Goal: Task Accomplishment & Management: Manage account settings

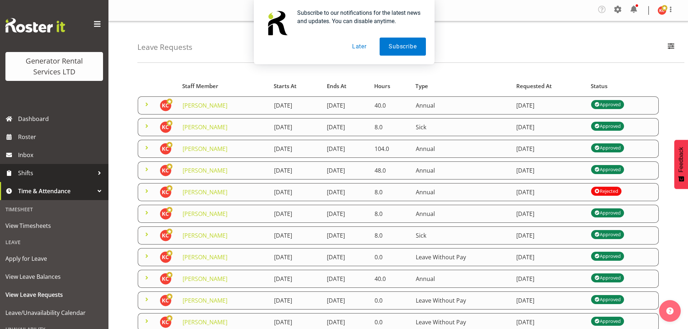
click at [39, 171] on span "Shifts" at bounding box center [56, 173] width 76 height 11
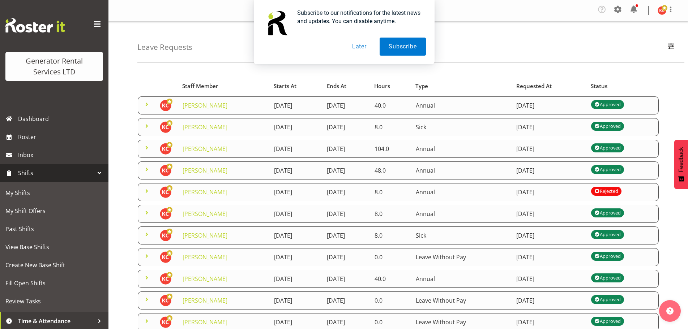
click at [357, 48] on button "Later" at bounding box center [359, 47] width 33 height 18
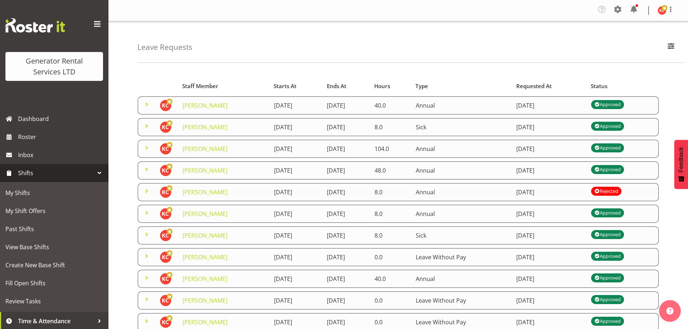
click at [51, 177] on span "Shifts" at bounding box center [56, 173] width 76 height 11
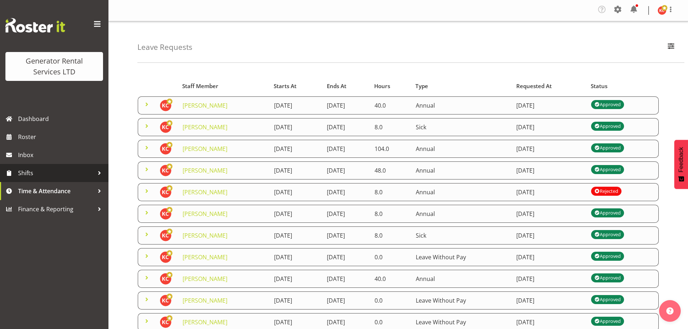
click at [51, 177] on span "Shifts" at bounding box center [56, 173] width 76 height 11
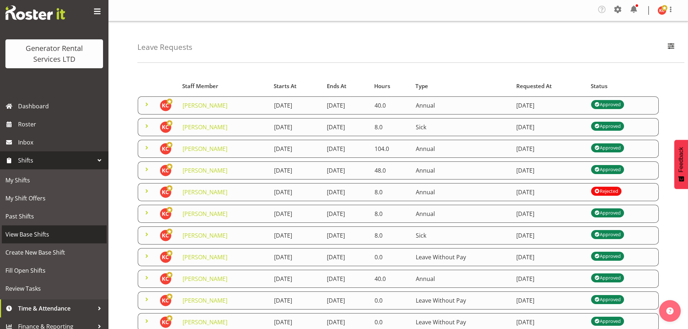
scroll to position [19, 0]
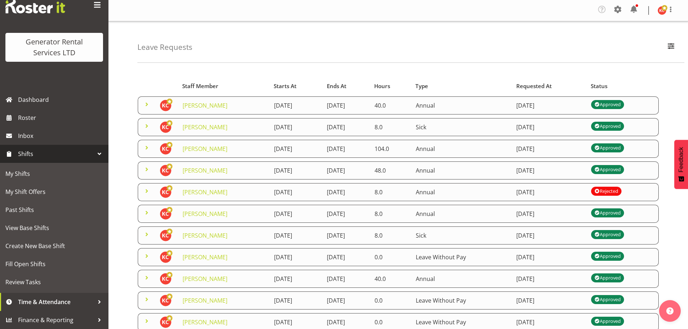
click at [95, 155] on div at bounding box center [99, 153] width 11 height 11
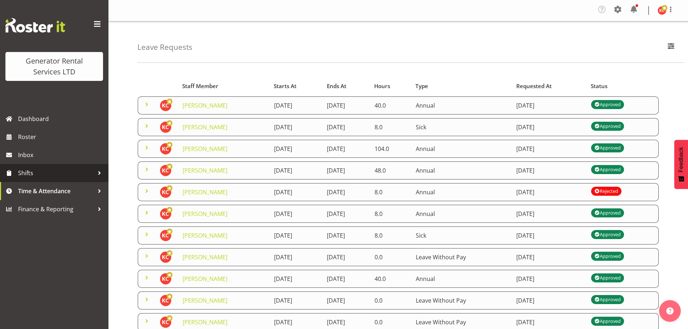
scroll to position [0, 0]
click at [95, 155] on span "Inbox" at bounding box center [61, 155] width 87 height 11
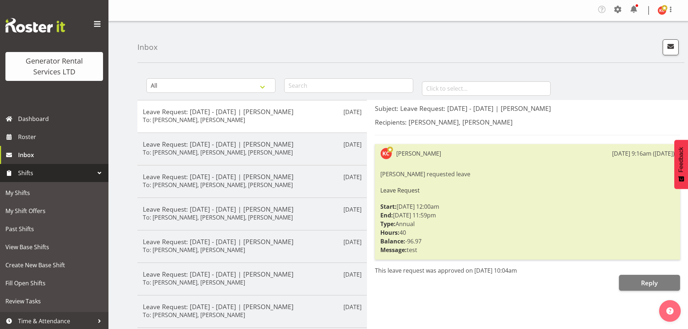
click at [54, 172] on span "Shifts" at bounding box center [56, 173] width 76 height 11
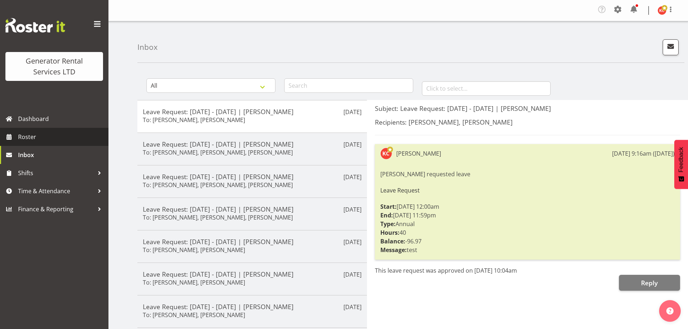
click at [58, 141] on span "Roster" at bounding box center [61, 137] width 87 height 11
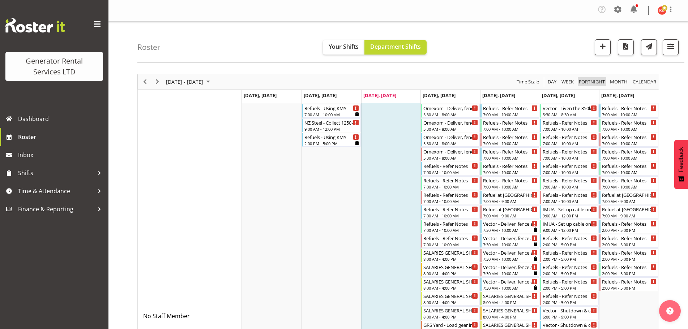
click at [591, 83] on span "Fortnight" at bounding box center [591, 81] width 27 height 9
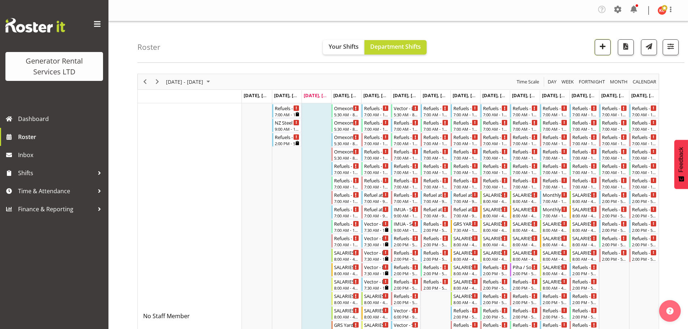
click at [602, 50] on span "button" at bounding box center [602, 46] width 9 height 9
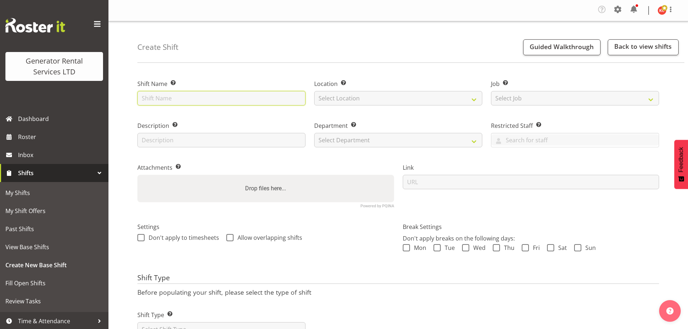
click at [244, 103] on input "text" at bounding box center [221, 98] width 168 height 14
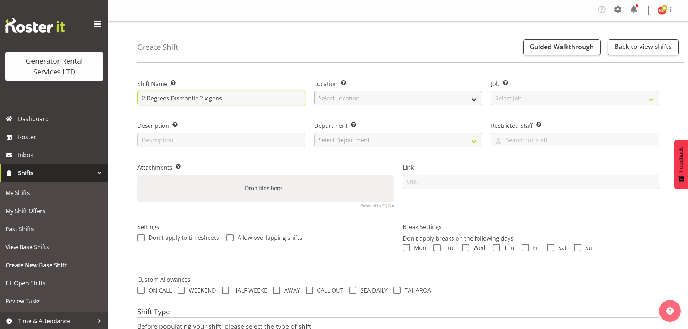
type input "2 Degrees Dismantle 2 x gens"
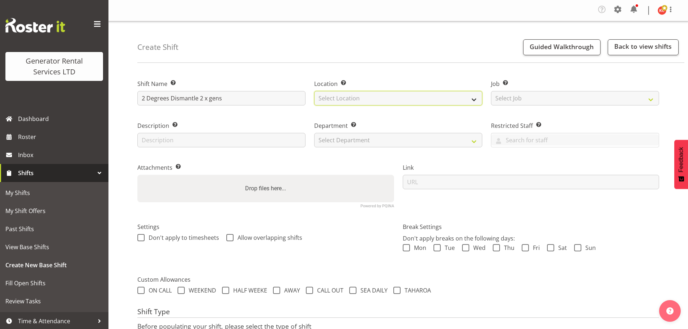
click at [388, 96] on select "Select Location GRS Auckland GRS Auckland" at bounding box center [398, 98] width 168 height 14
select select "28"
click at [314, 91] on select "Select Location GRS Auckland GRS Auckland" at bounding box center [398, 98] width 168 height 14
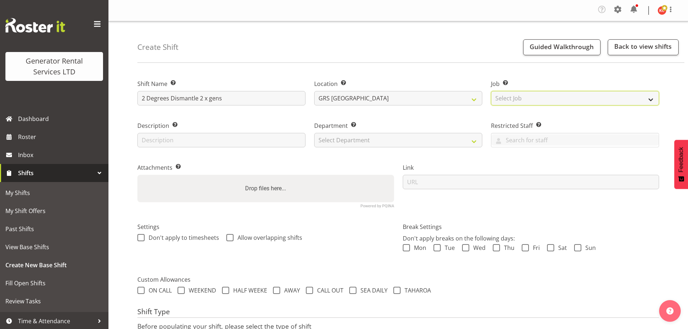
click at [504, 99] on select "Select Job Create new job 1.1 GRS AKL RENTALS 1.1 GRS AKL RENTALS AC 1.1 GRS AK…" at bounding box center [575, 98] width 168 height 14
select select "9"
click at [491, 91] on select "Select Job Create new job 1.1 GRS AKL RENTALS 1.1 GRS AKL RENTALS AC 1.1 GRS AK…" at bounding box center [575, 98] width 168 height 14
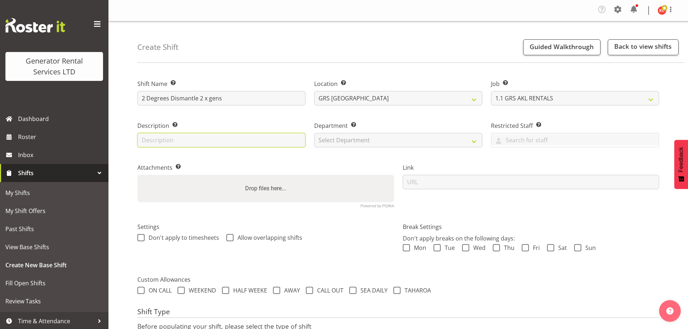
click at [264, 144] on input "text" at bounding box center [221, 140] width 168 height 14
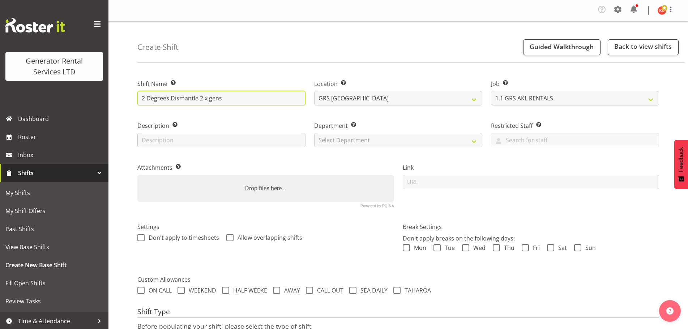
drag, startPoint x: 202, startPoint y: 95, endPoint x: 140, endPoint y: 100, distance: 62.0
click at [140, 100] on input "2 Degrees Dismantle 2 x gens" at bounding box center [221, 98] width 168 height 14
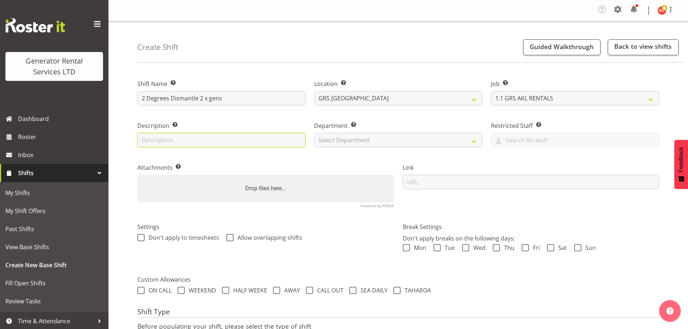
click at [158, 141] on input "text" at bounding box center [221, 140] width 168 height 14
paste input "2 Degrees Dismantle 2 x gens"
type input "2 Degrees Dismantle 2 x gens"
click at [508, 140] on input "text" at bounding box center [574, 139] width 167 height 11
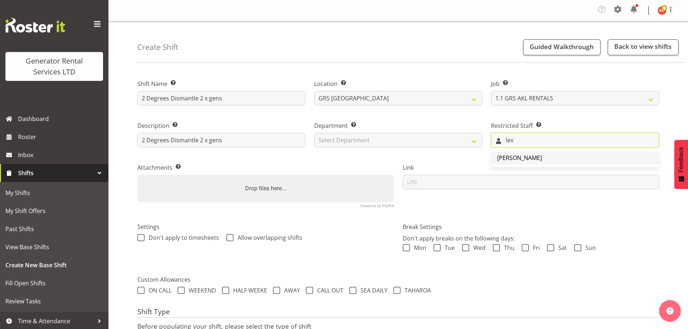
type input "lex"
click at [508, 155] on span "Lexi Browne" at bounding box center [519, 158] width 45 height 8
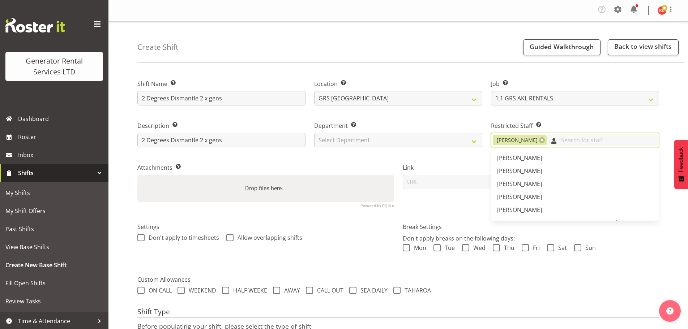
click at [583, 145] on input "text" at bounding box center [602, 139] width 112 height 11
type input "kay"
click at [520, 159] on span "Kay Campbell" at bounding box center [519, 158] width 45 height 8
click at [436, 165] on label "Link" at bounding box center [530, 167] width 257 height 9
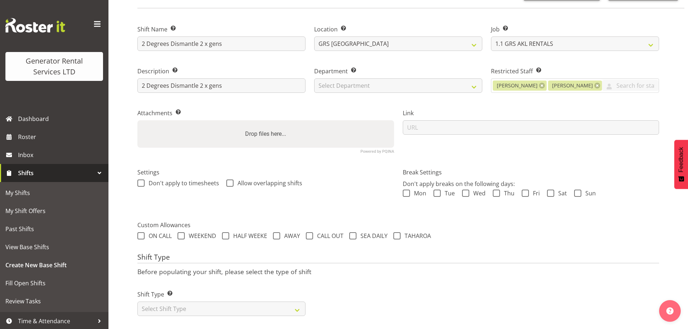
scroll to position [65, 0]
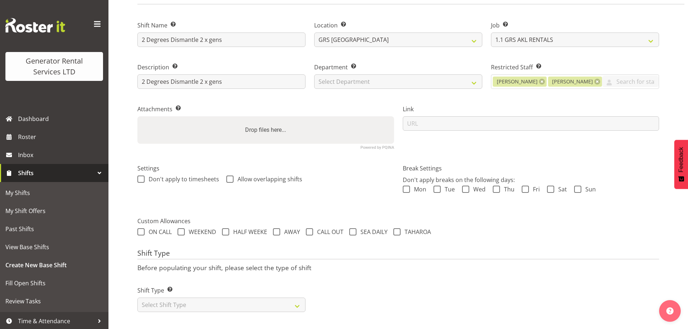
click at [294, 307] on div "Shift Type Shift Types: One Off – Select this if you would like a single shift …" at bounding box center [221, 296] width 177 height 40
click at [294, 299] on select "Select Shift Type One Off Shift Recurring Shift Rotating Shift" at bounding box center [221, 305] width 168 height 14
select select "one_off"
click at [137, 298] on select "Select Shift Type One Off Shift Recurring Shift Rotating Shift" at bounding box center [221, 305] width 168 height 14
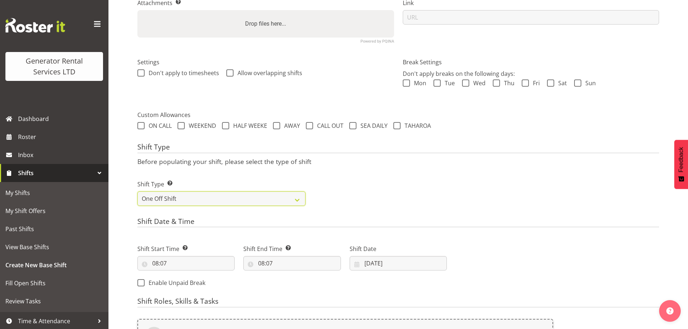
scroll to position [173, 0]
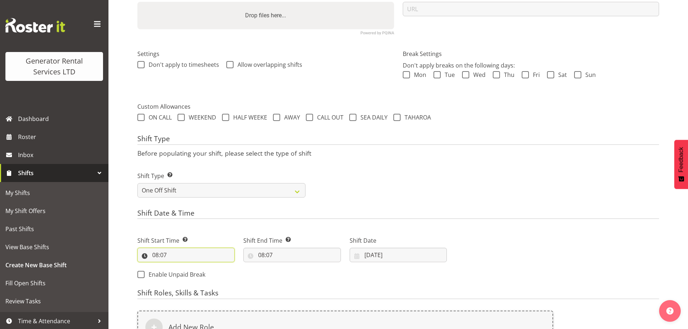
click at [195, 259] on input "08:07" at bounding box center [185, 255] width 97 height 14
click at [208, 272] on select "00 01 02 03 04 05 06 07 08 09 10 11 12 13 14 15 16 17 18 19 20 21 22 23 24 25 2…" at bounding box center [205, 274] width 16 height 14
select select "30"
click at [197, 267] on select "00 01 02 03 04 05 06 07 08 09 10 11 12 13 14 15 16 17 18 19 20 21 22 23 24 25 2…" at bounding box center [205, 274] width 16 height 14
type input "08:30"
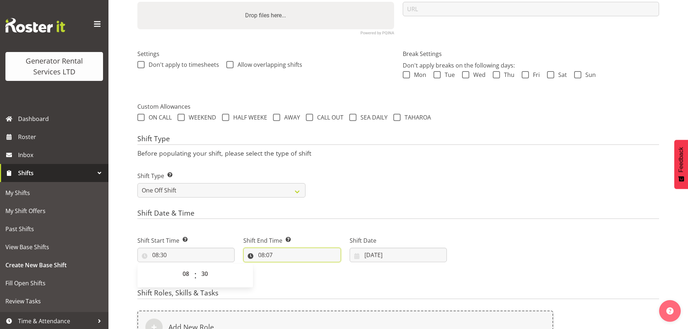
click at [272, 255] on input "08:07" at bounding box center [291, 255] width 97 height 14
click at [296, 279] on select "00 01 02 03 04 05 06 07 08 09 10 11 12 13 14 15 16 17 18 19 20 21 22 23" at bounding box center [292, 274] width 16 height 14
select select "16"
click at [284, 267] on select "00 01 02 03 04 05 06 07 08 09 10 11 12 13 14 15 16 17 18 19 20 21 22 23" at bounding box center [292, 274] width 16 height 14
type input "16:07"
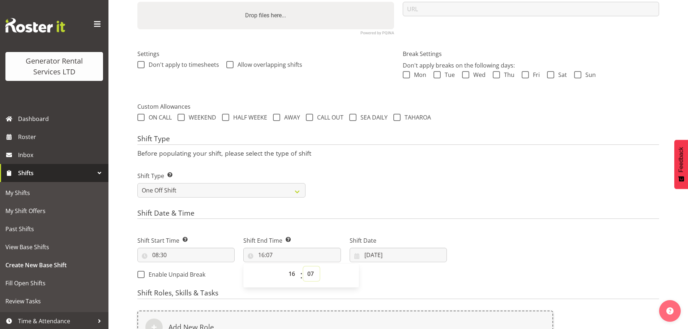
click at [308, 272] on select "00 01 02 03 04 05 06 07 08 09 10 11 12 13 14 15 16 17 18 19 20 21 22 23 24 25 2…" at bounding box center [311, 274] width 16 height 14
select select "30"
click at [303, 267] on select "00 01 02 03 04 05 06 07 08 09 10 11 12 13 14 15 16 17 18 19 20 21 22 23 24 25 2…" at bounding box center [311, 274] width 16 height 14
type input "16:30"
click at [367, 258] on input "03/09/2025" at bounding box center [397, 255] width 97 height 14
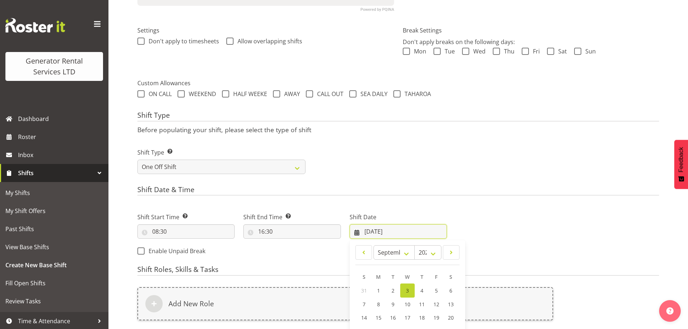
scroll to position [209, 0]
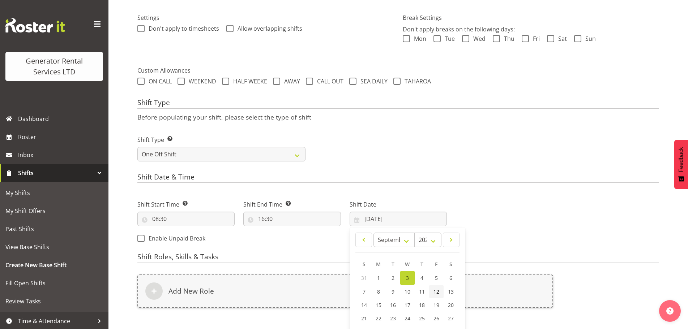
click at [433, 292] on span "12" at bounding box center [436, 291] width 6 height 7
type input "12/09/2025"
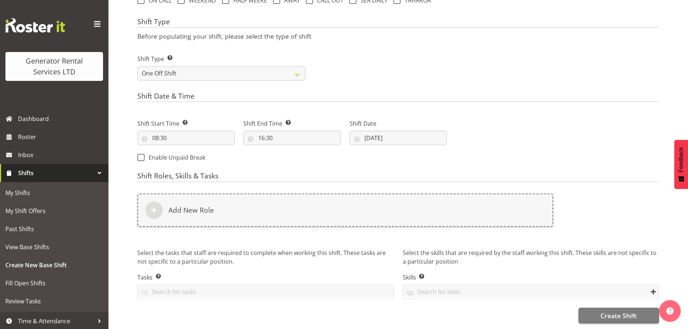
scroll to position [296, 0]
click at [257, 286] on input "text" at bounding box center [266, 291] width 256 height 11
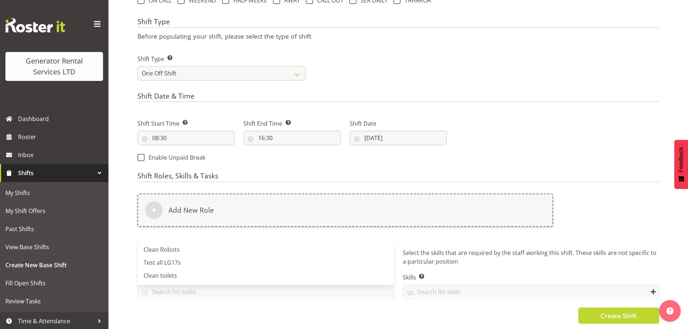
click at [611, 311] on span "Create Shift" at bounding box center [618, 315] width 36 height 9
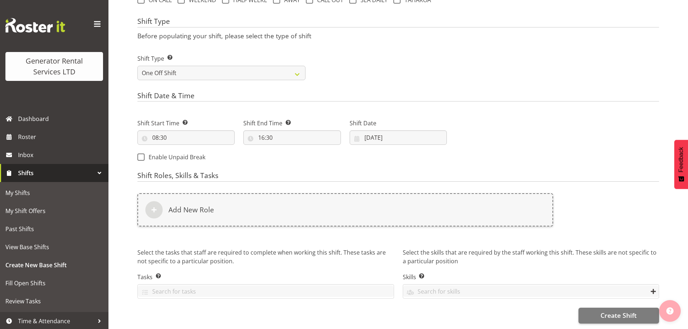
click at [668, 306] on button "button" at bounding box center [670, 311] width 22 height 22
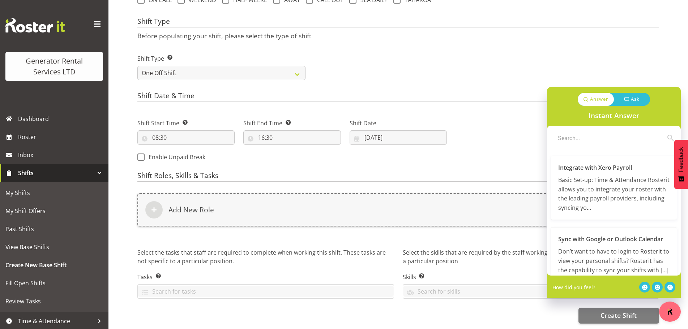
click at [644, 44] on div "Shift Type Shift Types: One Off – Select this if you would like a single shift …" at bounding box center [398, 64] width 530 height 40
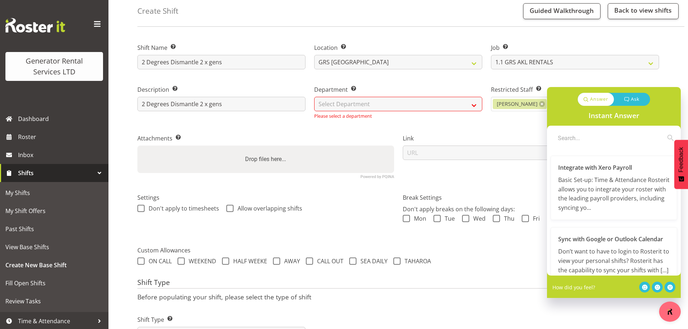
scroll to position [0, 0]
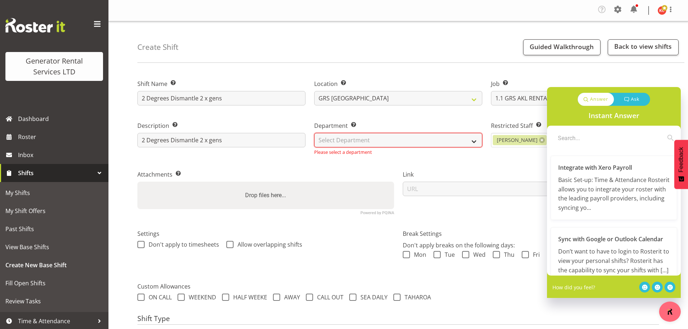
click at [349, 145] on select "Select Department GRS SALES AKL GRS SALES AKL GRS ADMIN AKL GRS HIRE AKL" at bounding box center [398, 140] width 168 height 14
select select "20"
click at [314, 133] on select "Select Department GRS SALES AKL GRS SALES AKL GRS ADMIN AKL GRS HIRE AKL" at bounding box center [398, 140] width 168 height 14
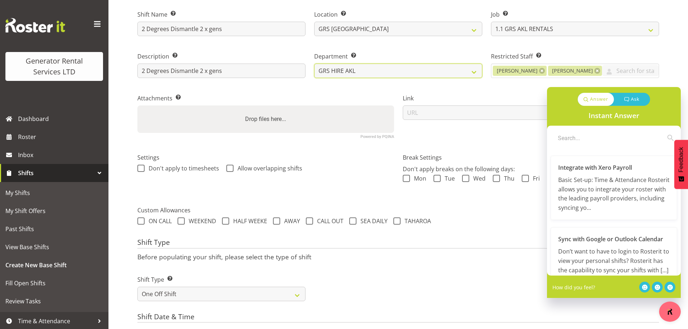
scroll to position [72, 0]
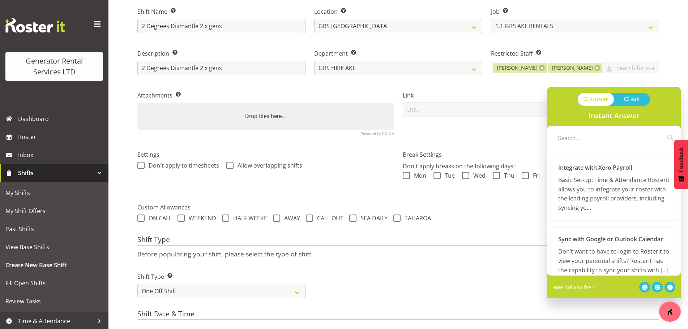
click at [662, 65] on div "Restricted Staff Select any staff whom you wish to restrict from this shift. Le…" at bounding box center [574, 60] width 177 height 42
click at [507, 298] on div "Shift Type Shift Types: One Off – Select this if you would like a single shift …" at bounding box center [398, 282] width 530 height 40
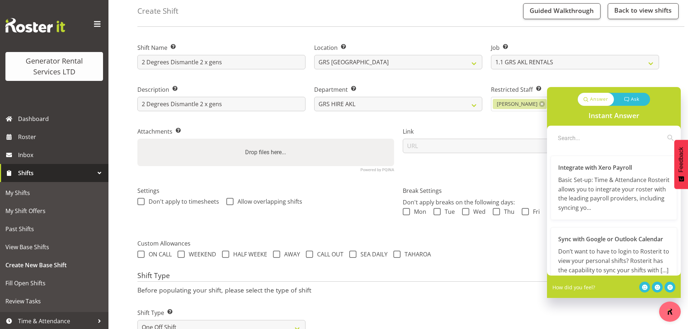
scroll to position [36, 0]
click at [673, 73] on div "Shift Name Enter a name for the shift (e.g. Day Shift). 2 Degrees Dismantle 2 x…" at bounding box center [412, 307] width 550 height 551
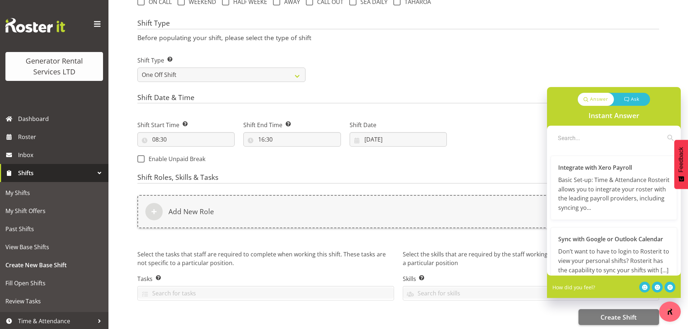
scroll to position [296, 0]
click at [628, 311] on div "Answer Ask Instant Answer Integrate with Xero Payroll Basic Set-up: Time & Atte…" at bounding box center [614, 204] width 134 height 235
click at [529, 300] on div "Select the skills that are required by the staff working this shift. These skil…" at bounding box center [530, 277] width 265 height 67
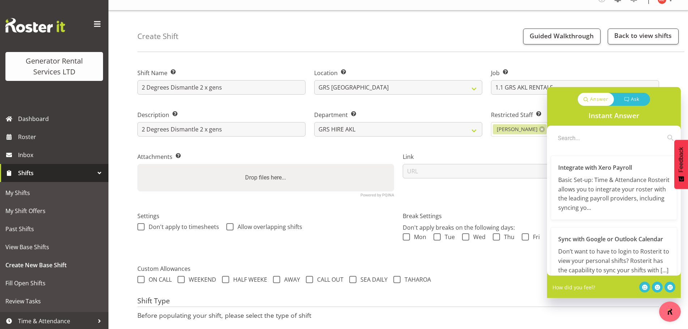
scroll to position [0, 0]
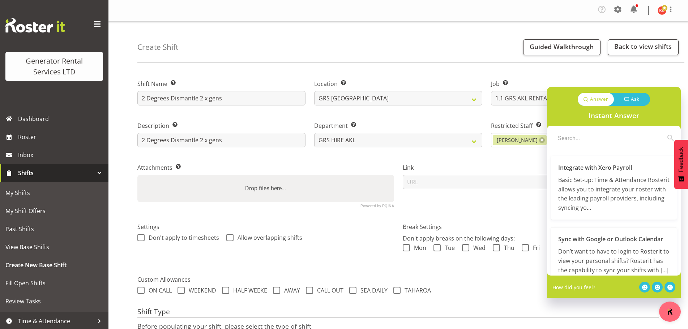
click at [641, 70] on div "Job Set the job or project the shift relates to, if applicable. Create new job …" at bounding box center [574, 90] width 177 height 42
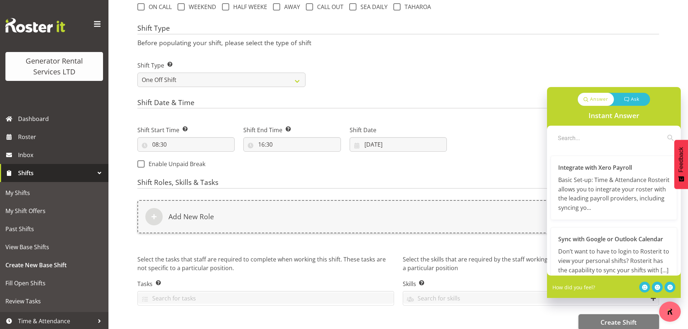
scroll to position [296, 0]
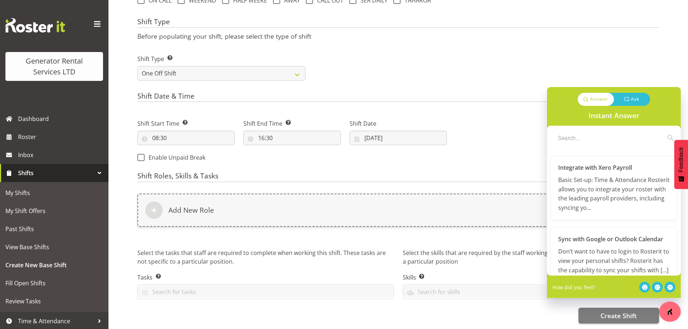
click at [612, 309] on div "Answer Ask Instant Answer Integrate with Xero Payroll Basic Set-up: Time & Atte…" at bounding box center [614, 204] width 134 height 235
click at [681, 83] on div "Shift Name Enter a name for the shift (e.g. Day Shift). 2 Degrees Dismantle 2 x…" at bounding box center [412, 53] width 550 height 551
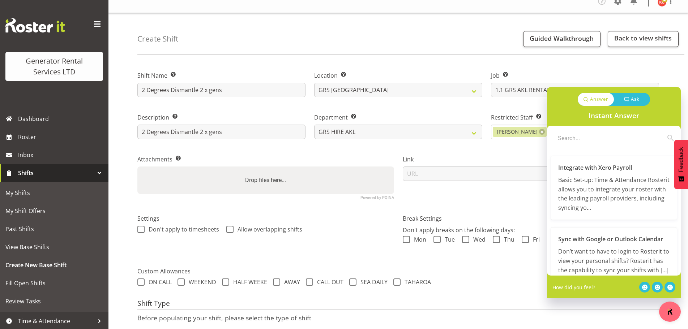
click at [676, 164] on button "Feedback" at bounding box center [681, 164] width 14 height 49
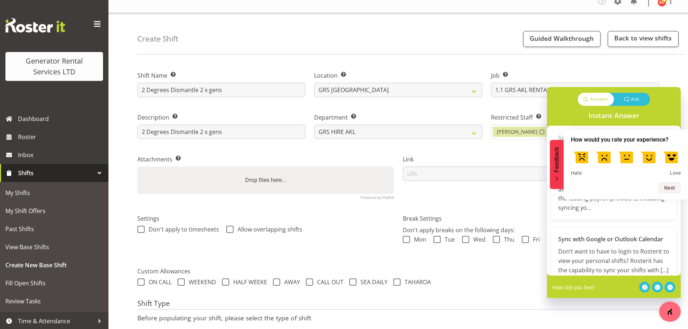
click at [649, 76] on label "Job Set the job or project the shift relates to, if applicable." at bounding box center [575, 75] width 168 height 9
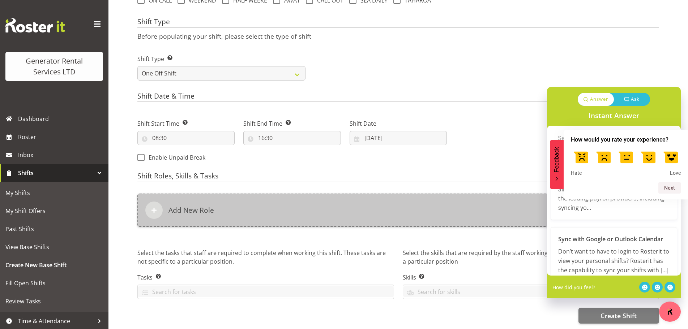
scroll to position [296, 0]
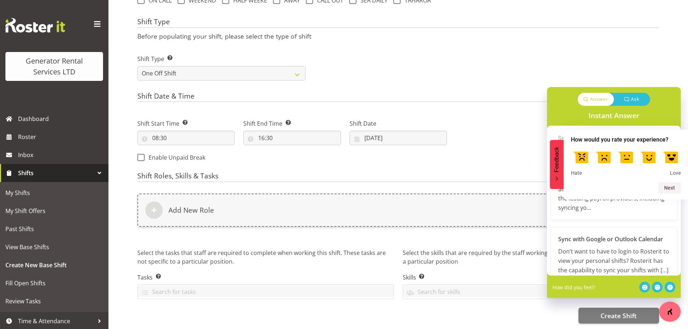
click at [600, 316] on div "Answer Ask Instant Answer Integrate with Xero Payroll Basic Set-up: Time & Atte…" at bounding box center [614, 204] width 134 height 235
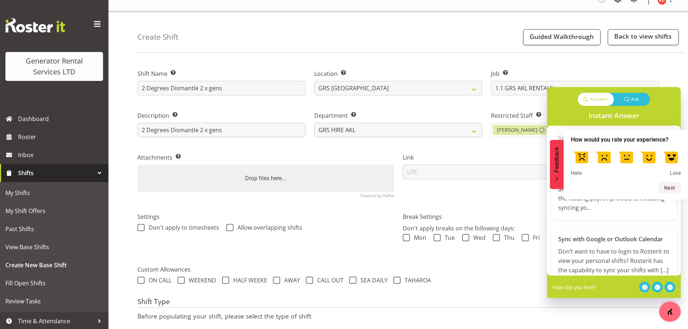
scroll to position [7, 0]
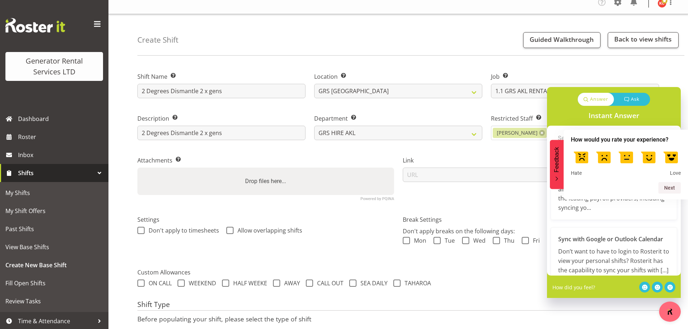
click at [73, 173] on span "Shifts" at bounding box center [56, 173] width 76 height 11
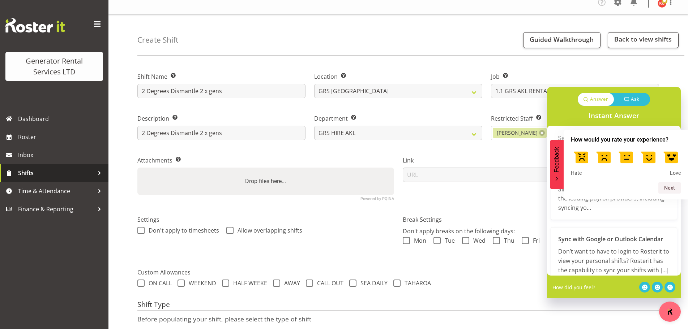
click at [73, 173] on span "Shifts" at bounding box center [56, 173] width 76 height 11
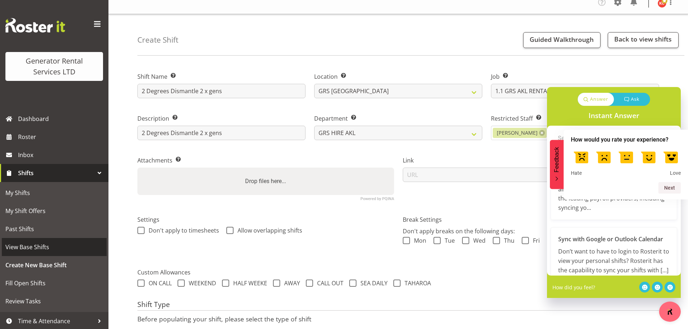
click at [56, 241] on link "View Base Shifts" at bounding box center [54, 247] width 105 height 18
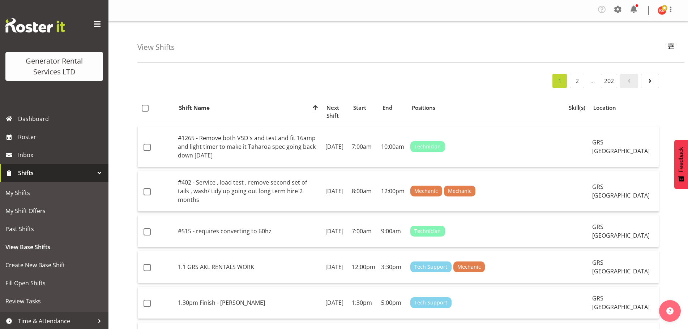
click at [58, 174] on span "Shifts" at bounding box center [56, 173] width 76 height 11
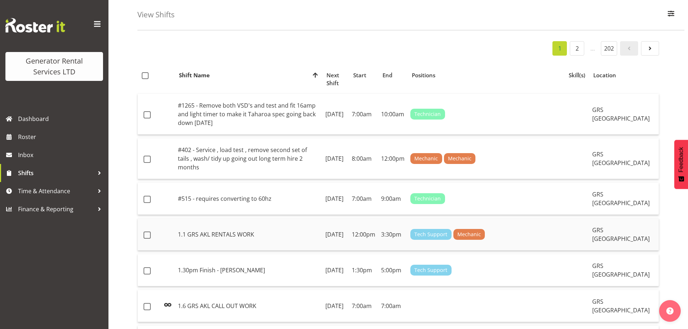
scroll to position [36, 0]
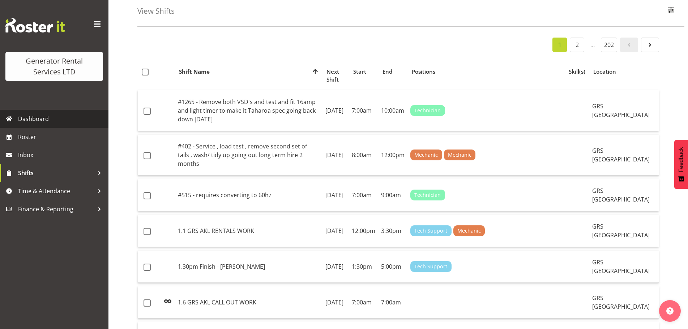
click at [36, 123] on span "Dashboard" at bounding box center [61, 118] width 87 height 11
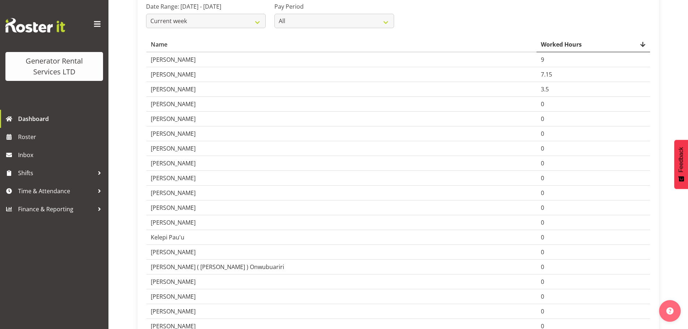
scroll to position [108, 0]
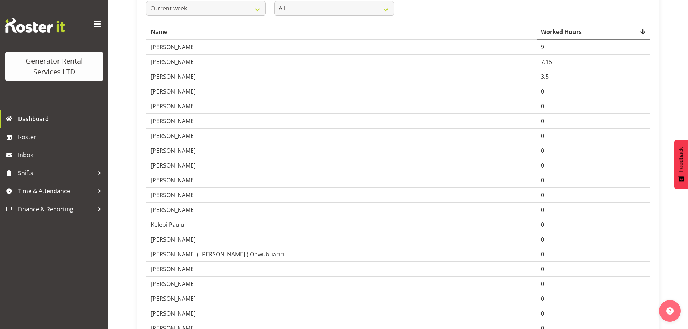
click at [223, 247] on td "Lexi Browne" at bounding box center [341, 239] width 390 height 15
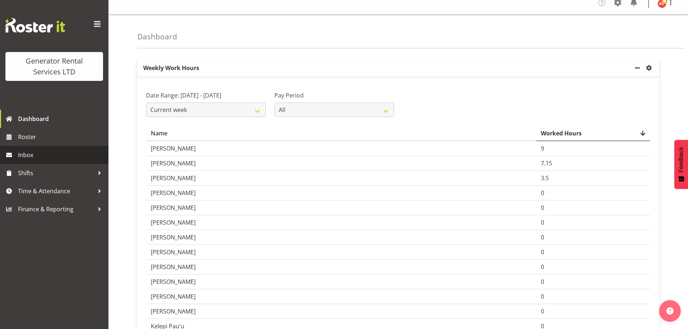
scroll to position [0, 0]
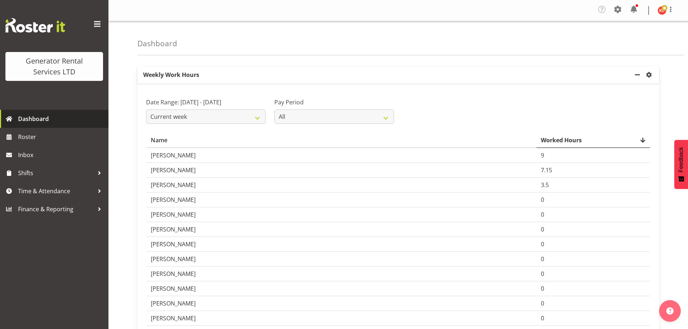
click at [51, 117] on span "Dashboard" at bounding box center [61, 118] width 87 height 11
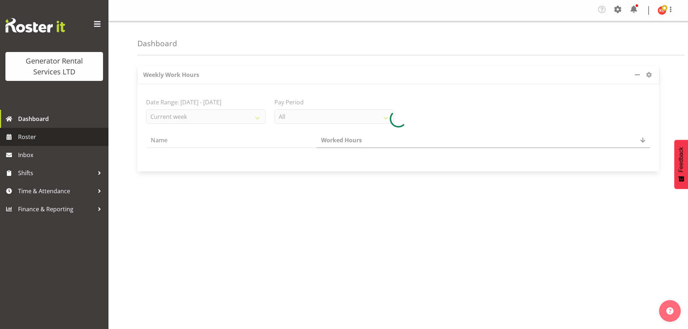
click at [42, 137] on span "Roster" at bounding box center [61, 137] width 87 height 11
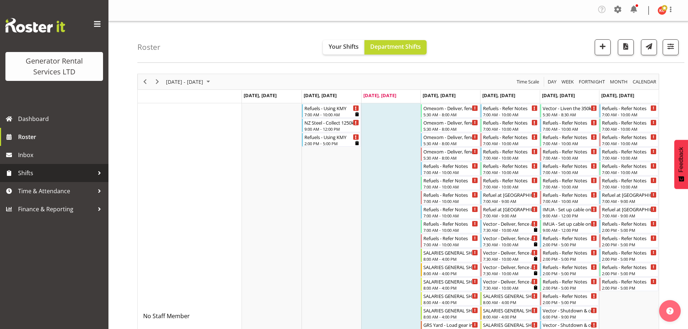
click at [53, 171] on span "Shifts" at bounding box center [56, 173] width 76 height 11
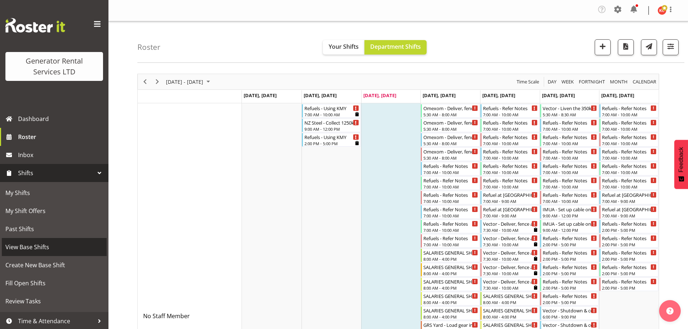
click at [45, 246] on span "View Base Shifts" at bounding box center [54, 247] width 98 height 11
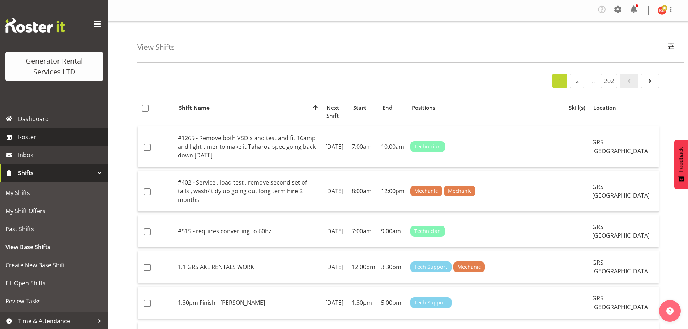
click at [46, 139] on span "Roster" at bounding box center [61, 137] width 87 height 11
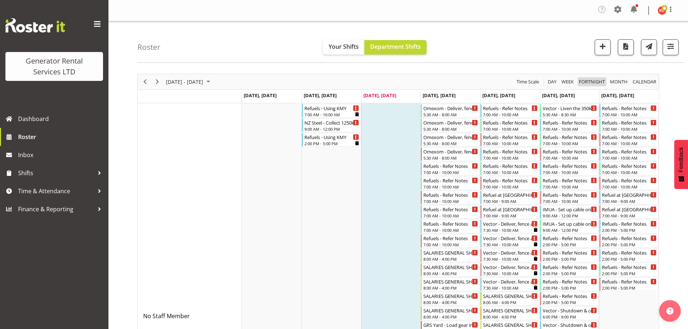
click at [591, 81] on span "Fortnight" at bounding box center [591, 81] width 27 height 9
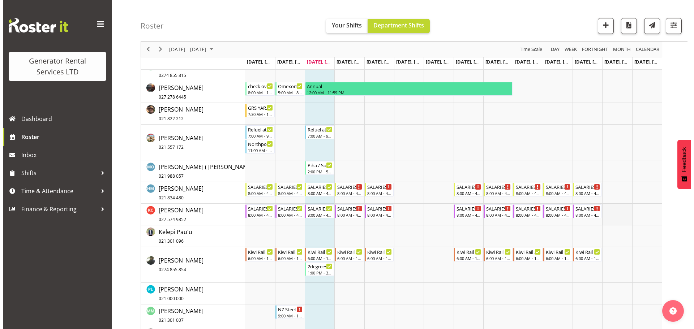
scroll to position [693, 0]
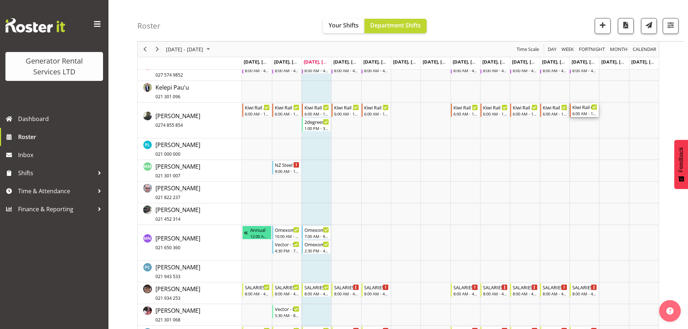
click at [584, 109] on div "Kiwi Rail Checks" at bounding box center [584, 106] width 25 height 7
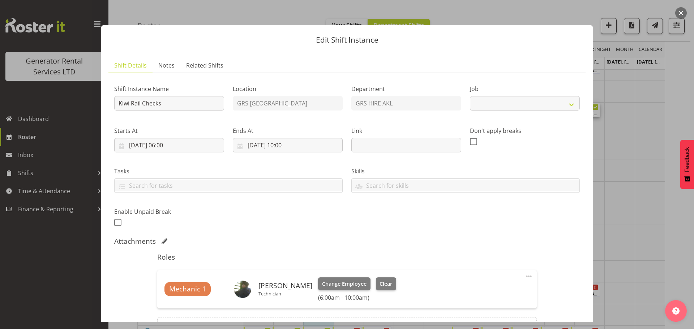
select select "9"
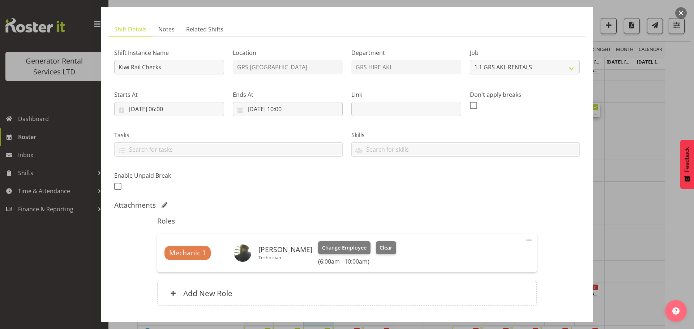
scroll to position [0, 0]
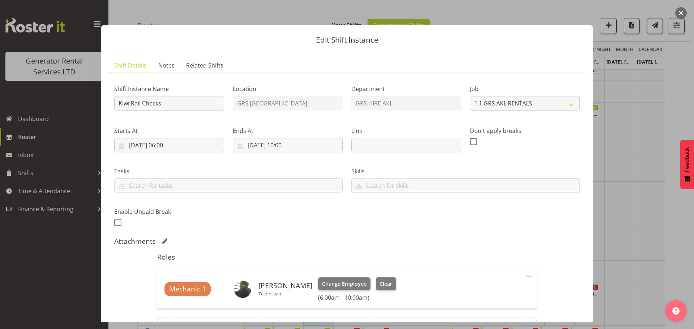
click at [569, 14] on div "Edit Shift Instance Shift Details Notes Related Shifts Shift Instance Name Kiwi…" at bounding box center [347, 164] width 506 height 315
click at [569, 12] on div "Edit Shift Instance Shift Details Notes Related Shifts Shift Instance Name Kiwi…" at bounding box center [347, 164] width 506 height 315
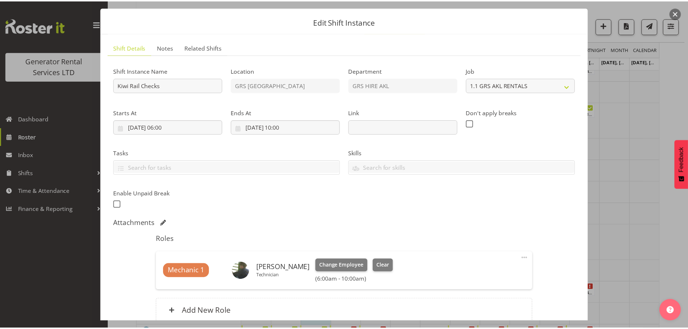
scroll to position [36, 0]
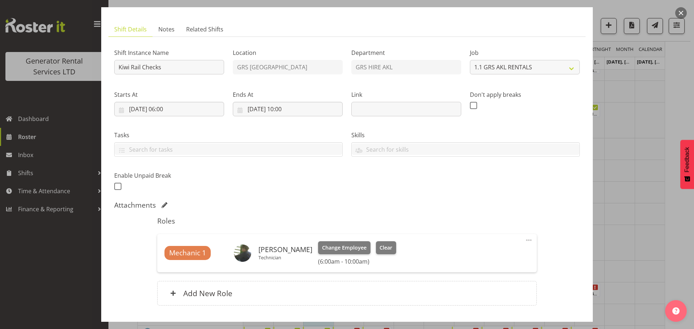
click at [7, 261] on div at bounding box center [347, 164] width 694 height 329
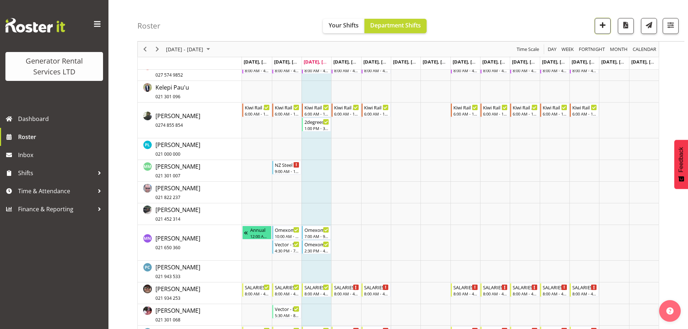
click at [603, 26] on span "button" at bounding box center [602, 24] width 9 height 9
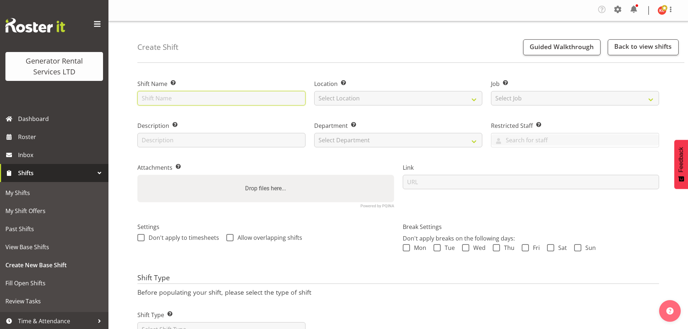
click at [238, 102] on input "text" at bounding box center [221, 98] width 168 height 14
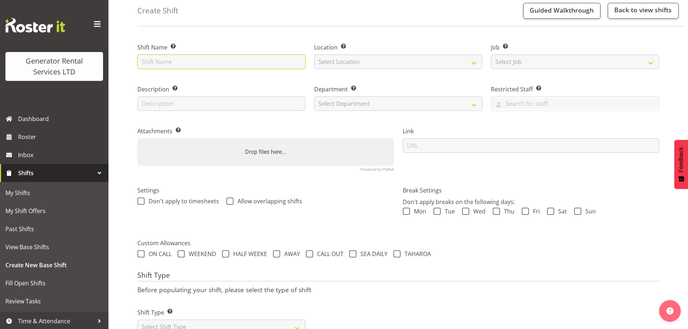
scroll to position [65, 0]
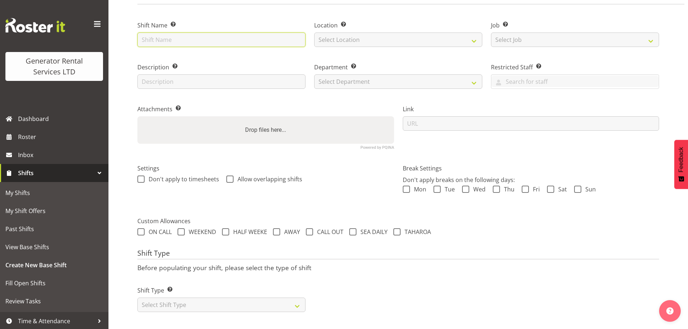
click at [223, 35] on input "text" at bounding box center [221, 40] width 168 height 14
type input "2 Degrees Dismantle 2 x gens"
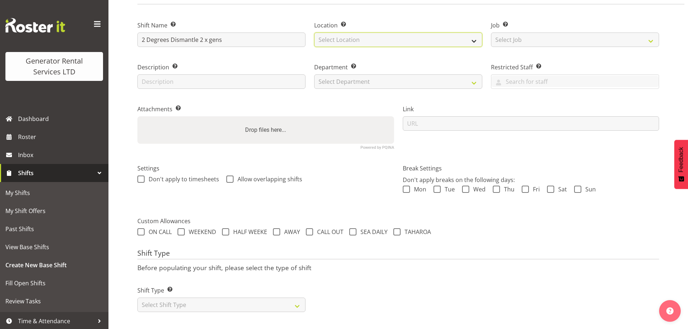
click at [339, 36] on select "Select Location GRS Auckland GRS Auckland" at bounding box center [398, 40] width 168 height 14
select select "28"
click at [314, 33] on select "Select Location GRS Auckland GRS Auckland" at bounding box center [398, 40] width 168 height 14
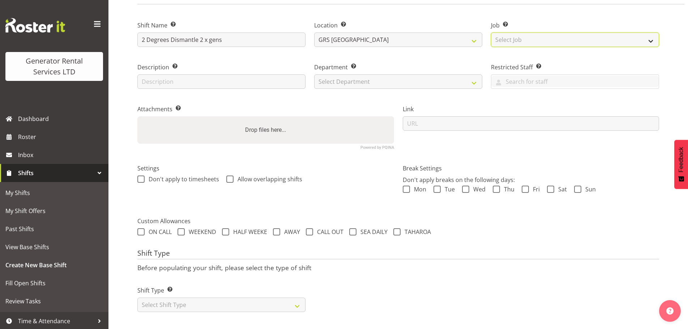
click at [513, 34] on select "Select Job Create new job 1.1 GRS AKL RENTALS 1.1 GRS AKL RENTALS AC 1.1 GRS AK…" at bounding box center [575, 40] width 168 height 14
select select "9"
click at [491, 33] on select "Select Job Create new job 1.1 GRS AKL RENTALS 1.1 GRS AKL RENTALS AC 1.1 GRS AK…" at bounding box center [575, 40] width 168 height 14
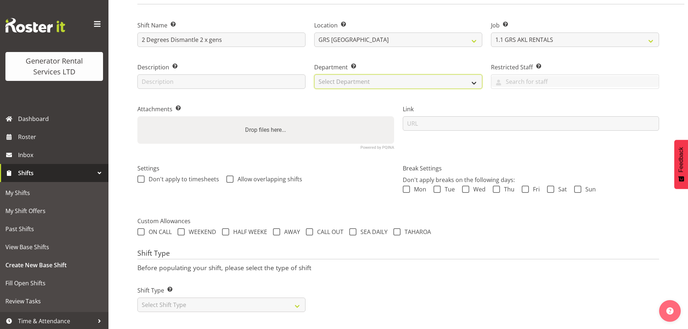
click at [386, 81] on select "Select Department GRS SALES AKL GRS SALES AKL GRS ADMIN AKL GRS HIRE AKL" at bounding box center [398, 81] width 168 height 14
select select "20"
click at [314, 74] on select "Select Department GRS SALES AKL GRS SALES AKL GRS ADMIN AKL GRS HIRE AKL" at bounding box center [398, 81] width 168 height 14
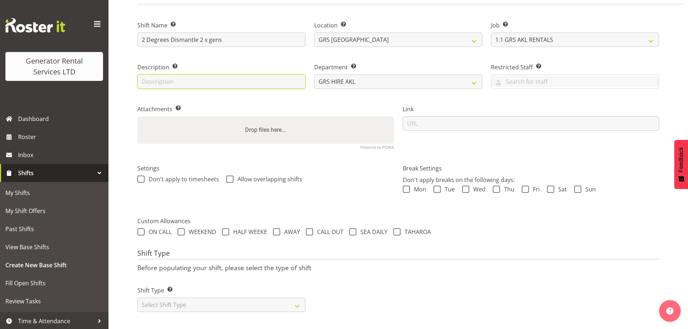
click at [222, 78] on input "text" at bounding box center [221, 81] width 168 height 14
type input "2 Degrees Dismantle 2 x gens"
click at [527, 77] on input "text" at bounding box center [574, 81] width 167 height 11
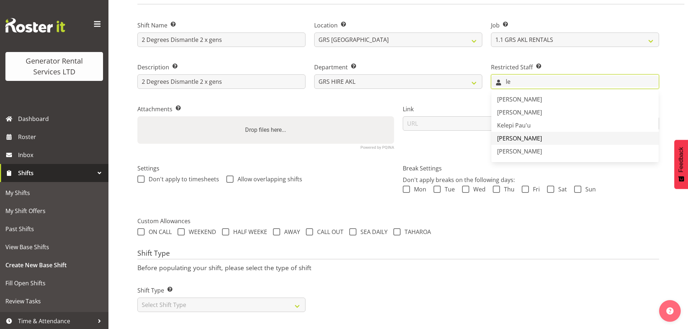
type input "le"
click at [523, 134] on span "[PERSON_NAME]" at bounding box center [519, 138] width 45 height 8
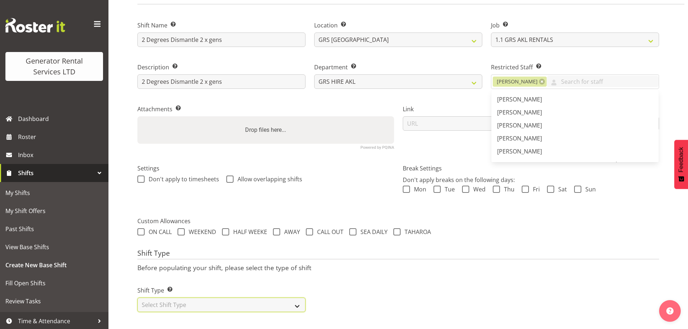
click at [269, 299] on select "Select Shift Type One Off Shift Recurring Shift Rotating Shift" at bounding box center [221, 305] width 168 height 14
select select "one_off"
click at [137, 298] on select "Select Shift Type One Off Shift Recurring Shift Rotating Shift" at bounding box center [221, 305] width 168 height 14
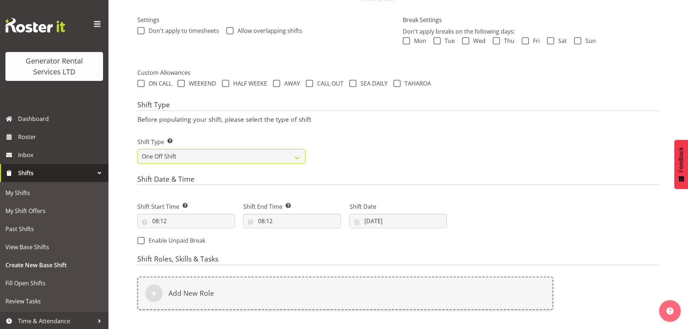
scroll to position [209, 0]
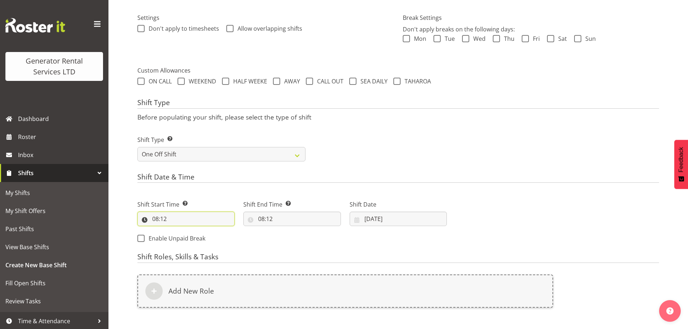
click at [176, 225] on input "08:12" at bounding box center [185, 219] width 97 height 14
click at [211, 240] on select "00 01 02 03 04 05 06 07 08 09 10 11 12 13 14 15 16 17 18 19 20 21 22 23 24 25 2…" at bounding box center [205, 238] width 16 height 14
select select "30"
click at [197, 231] on select "00 01 02 03 04 05 06 07 08 09 10 11 12 13 14 15 16 17 18 19 20 21 22 23 24 25 2…" at bounding box center [205, 238] width 16 height 14
type input "08:30"
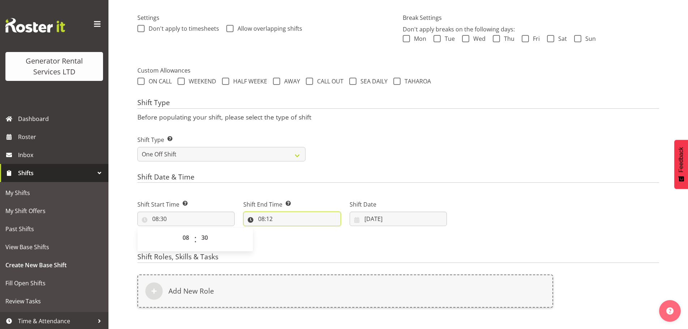
click at [269, 219] on input "08:12" at bounding box center [291, 219] width 97 height 14
click at [300, 241] on span ":" at bounding box center [301, 240] width 3 height 18
click at [296, 240] on select "00 01 02 03 04 05 06 07 08 09 10 11 12 13 14 15 16 17 18 19 20 21 22 23" at bounding box center [292, 238] width 16 height 14
select select "16"
click at [284, 231] on select "00 01 02 03 04 05 06 07 08 09 10 11 12 13 14 15 16 17 18 19 20 21 22 23" at bounding box center [292, 238] width 16 height 14
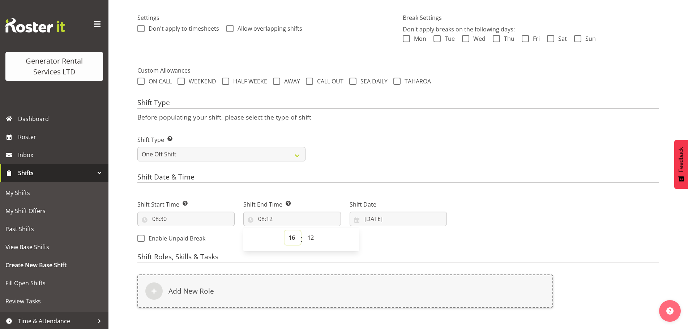
type input "16:12"
click at [309, 239] on select "00 01 02 03 04 05 06 07 08 09 10 11 12 13 14 15 16 17 18 19 20 21 22 23 24 25 2…" at bounding box center [311, 238] width 16 height 14
select select "30"
click at [303, 231] on select "00 01 02 03 04 05 06 07 08 09 10 11 12 13 14 15 16 17 18 19 20 21 22 23 24 25 2…" at bounding box center [311, 238] width 16 height 14
type input "16:30"
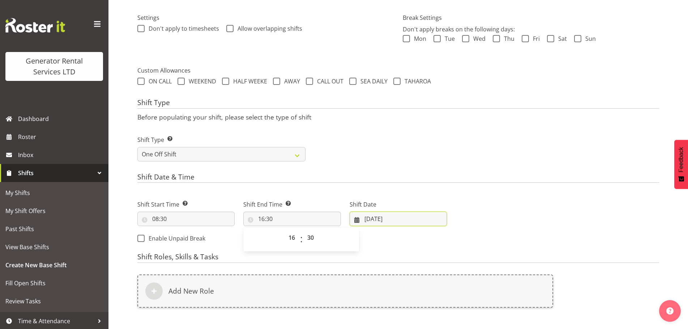
click at [370, 222] on input "03/09/2025" at bounding box center [397, 219] width 97 height 14
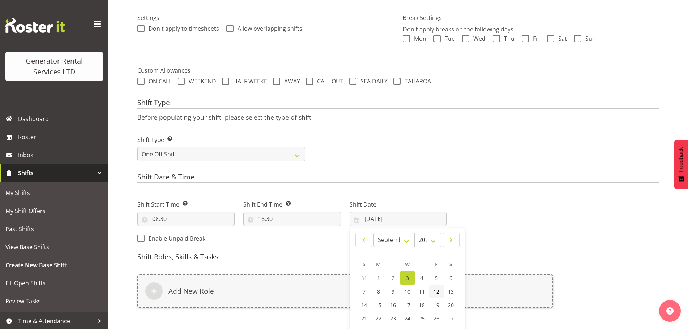
click at [434, 291] on span "12" at bounding box center [436, 291] width 6 height 7
type input "12/09/2025"
click at [504, 232] on div "Next Shifts" at bounding box center [557, 219] width 212 height 59
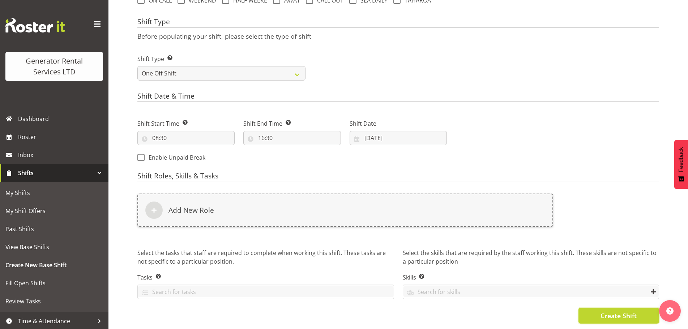
click at [606, 311] on span "Create Shift" at bounding box center [618, 315] width 36 height 9
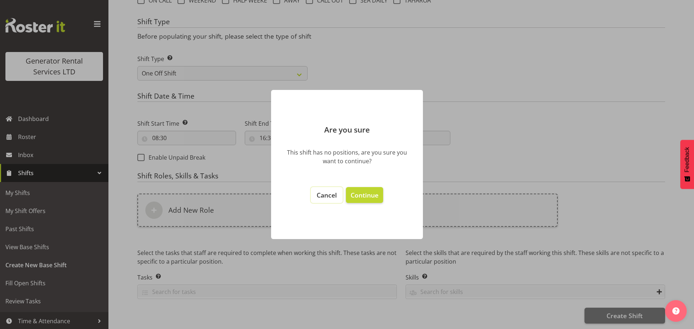
click at [323, 196] on span "Cancel" at bounding box center [327, 195] width 20 height 9
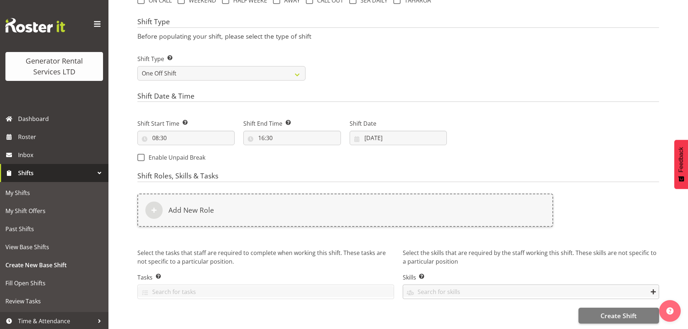
click at [479, 292] on div at bounding box center [531, 292] width 256 height 12
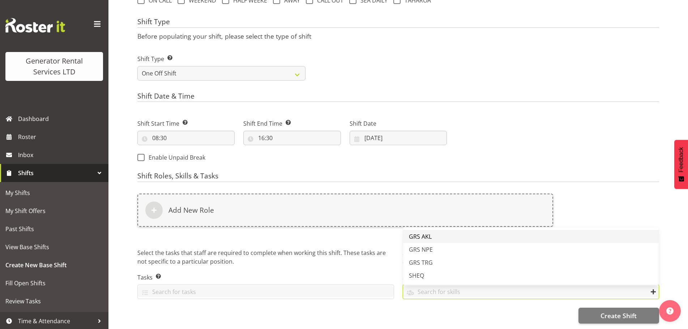
click at [446, 231] on link "GRS AKL" at bounding box center [531, 236] width 256 height 13
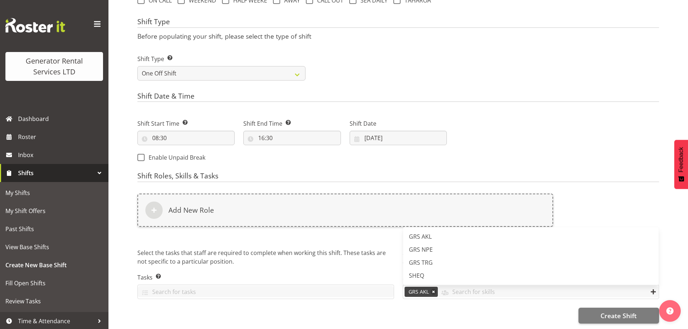
click at [287, 294] on div "Select the tasks that staff are required to complete when working this shift. T…" at bounding box center [265, 277] width 265 height 67
click at [287, 289] on input "text" at bounding box center [266, 291] width 256 height 11
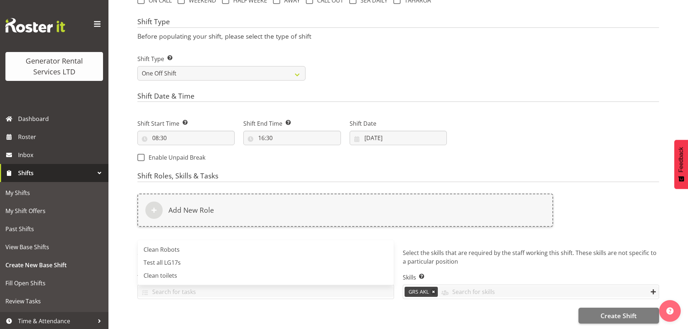
click at [253, 319] on div "Shift Name Enter a name for the shift (e.g. Day Shift). 2 Degrees Dismantle 2 x…" at bounding box center [412, 53] width 550 height 551
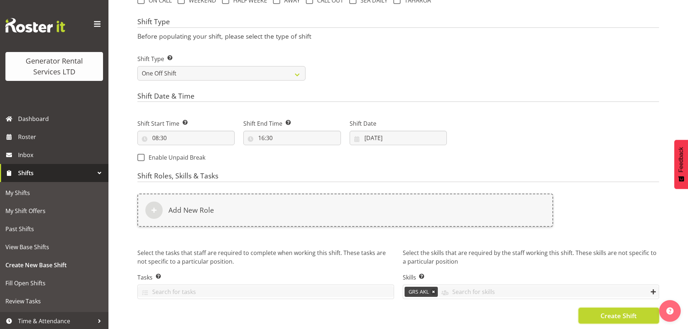
click at [622, 311] on span "Create Shift" at bounding box center [618, 315] width 36 height 9
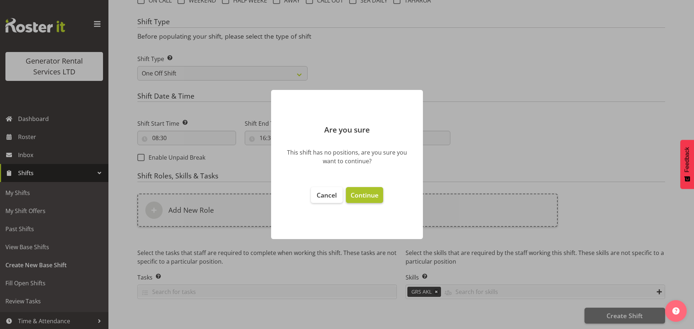
click at [366, 194] on span "Continue" at bounding box center [364, 195] width 28 height 9
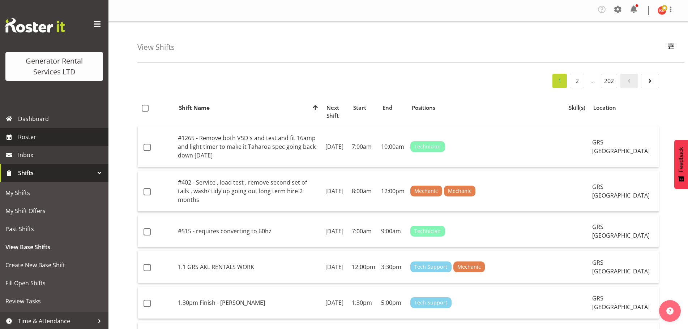
click at [48, 144] on link "Roster" at bounding box center [54, 137] width 108 height 18
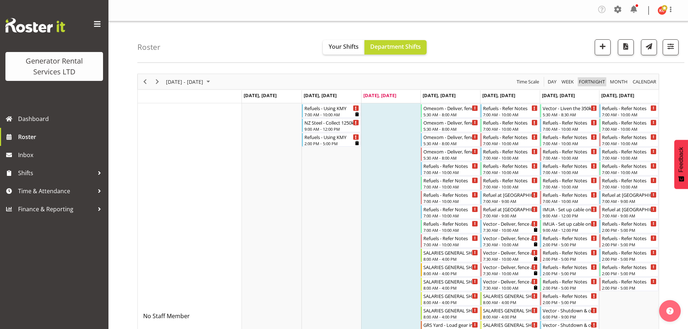
click at [593, 82] on span "Fortnight" at bounding box center [591, 81] width 27 height 9
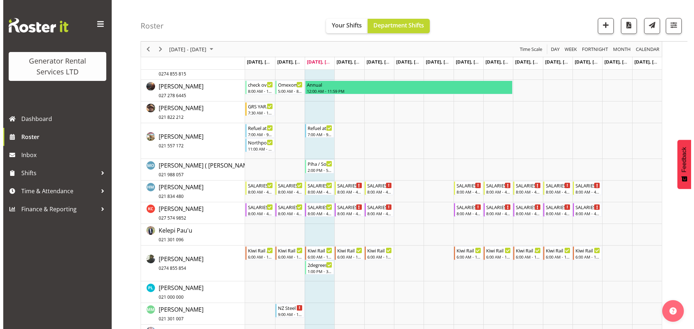
scroll to position [563, 0]
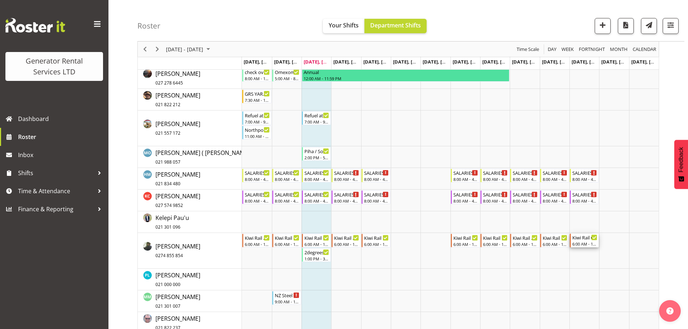
click at [585, 241] on div "6:00 AM - 10:00 AM" at bounding box center [584, 244] width 25 height 6
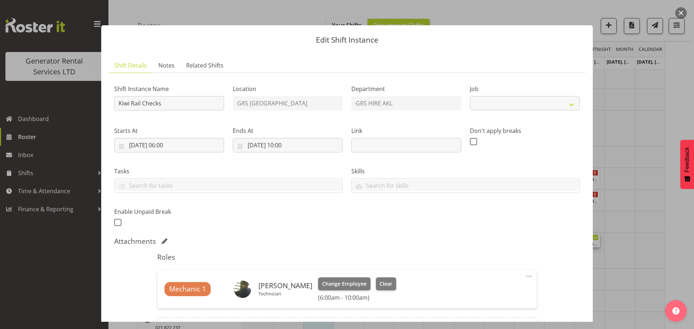
select select "9"
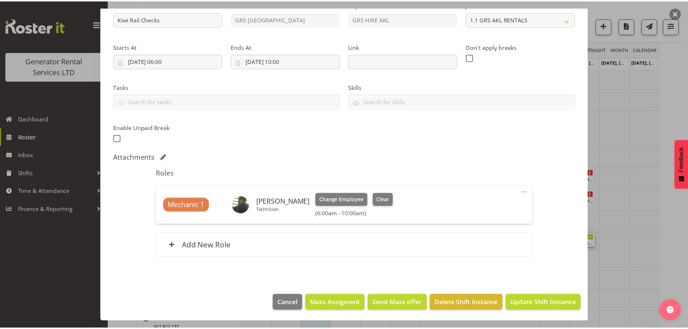
scroll to position [48, 0]
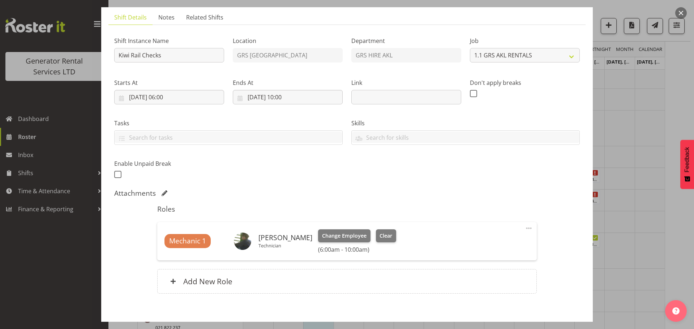
click at [585, 3] on div at bounding box center [347, 164] width 694 height 329
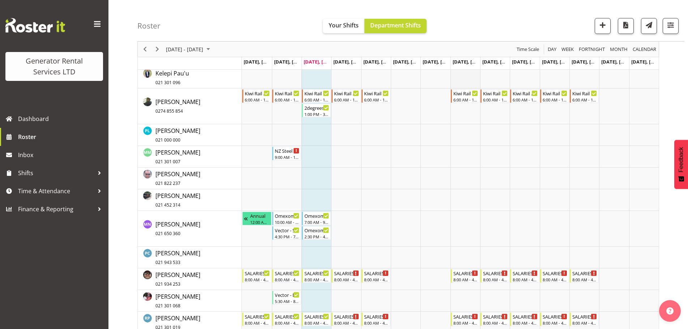
scroll to position [635, 0]
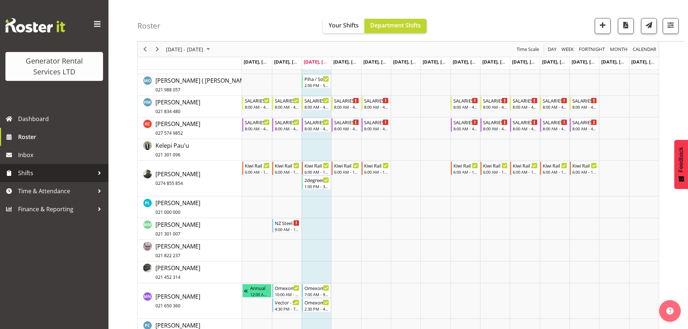
click at [94, 171] on div at bounding box center [99, 173] width 11 height 11
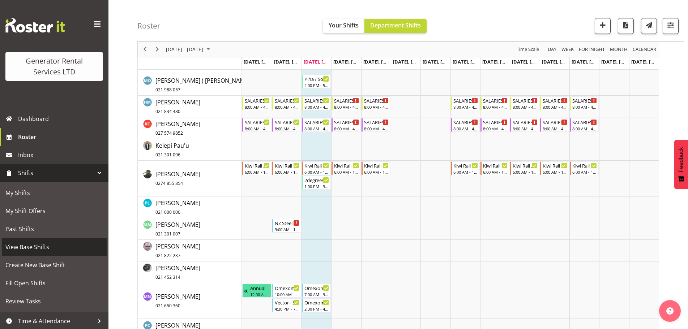
click at [63, 247] on span "View Base Shifts" at bounding box center [54, 247] width 98 height 11
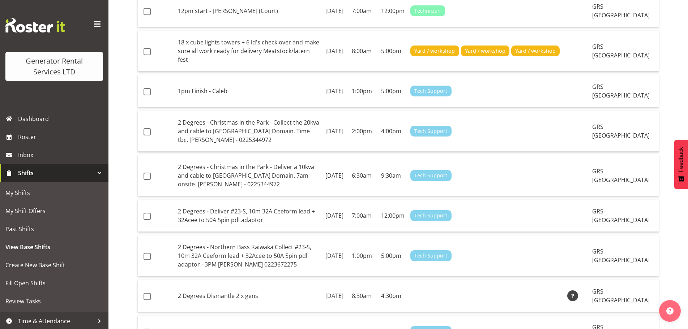
scroll to position [614, 0]
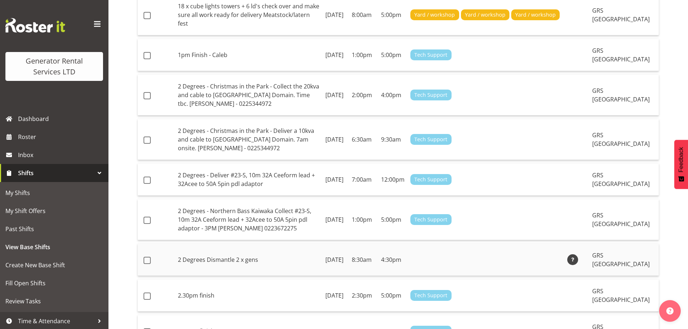
click at [577, 255] on span at bounding box center [572, 259] width 9 height 9
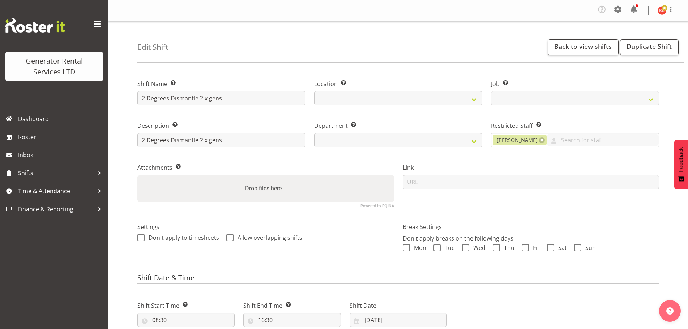
select select
select select "9"
select select
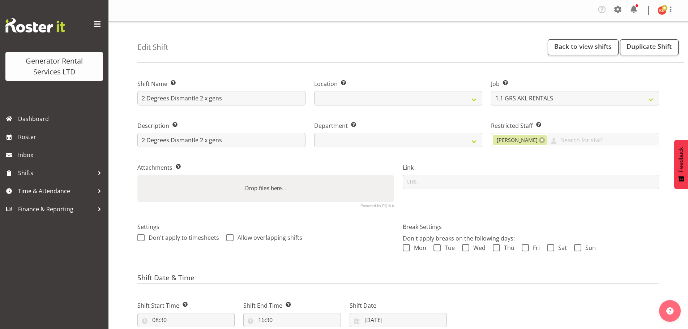
select select
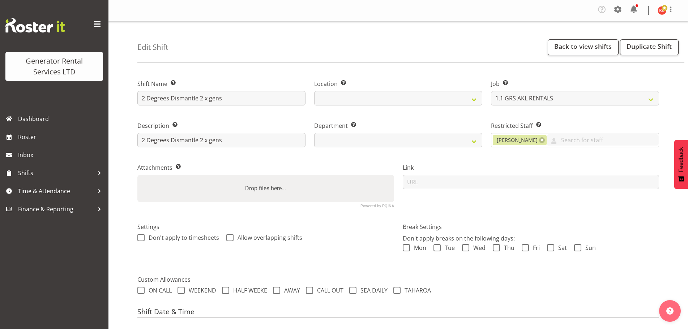
select select "20"
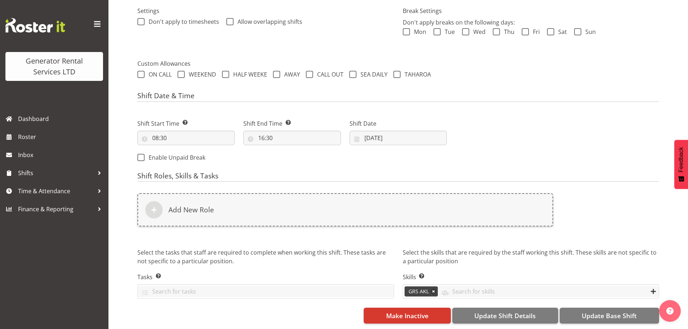
scroll to position [222, 0]
click at [433, 289] on link at bounding box center [433, 292] width 6 height 6
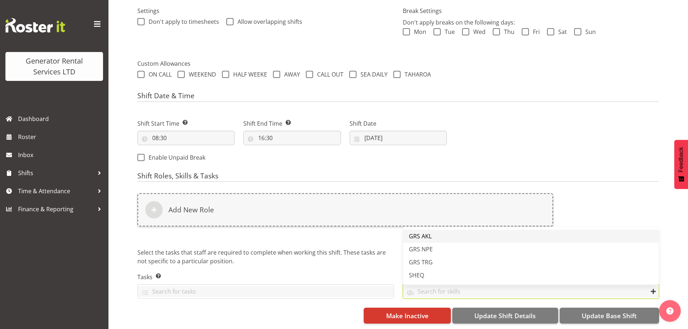
click at [573, 230] on link "GRS AKL" at bounding box center [531, 236] width 256 height 13
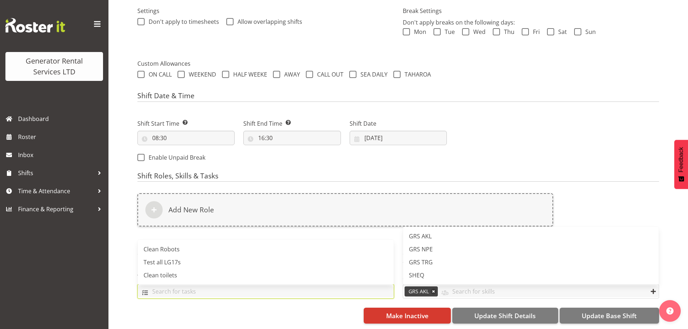
click at [267, 286] on input "text" at bounding box center [266, 291] width 256 height 11
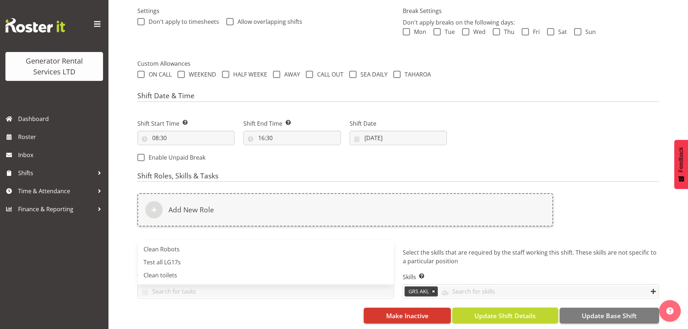
click at [523, 312] on span "Update Shift Details" at bounding box center [504, 315] width 61 height 9
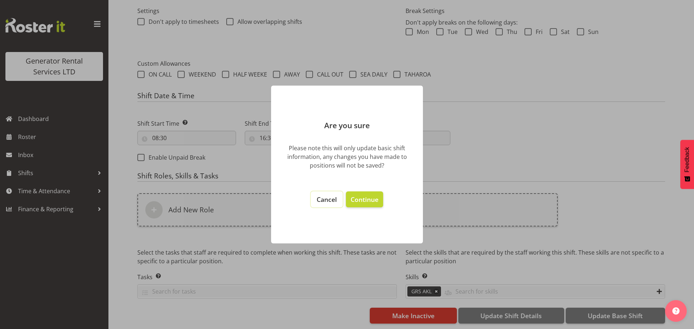
click at [334, 202] on span "Cancel" at bounding box center [327, 199] width 20 height 9
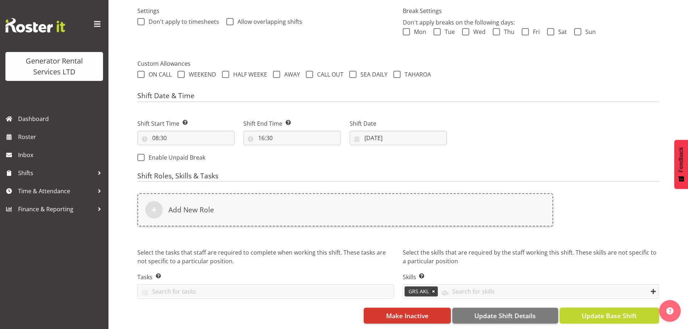
click at [595, 315] on button "Update Base Shift" at bounding box center [608, 316] width 99 height 16
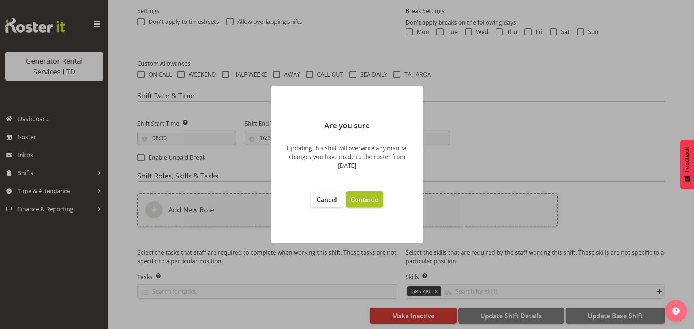
click at [363, 200] on span "Continue" at bounding box center [364, 199] width 28 height 9
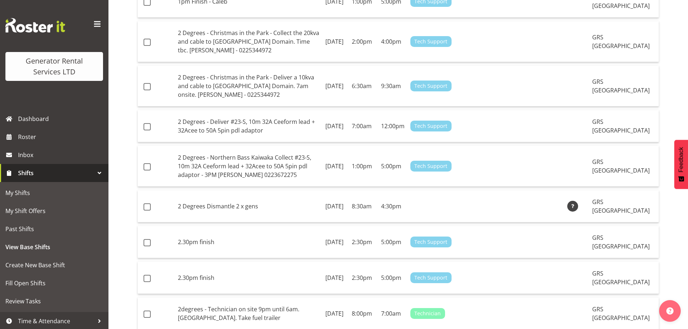
scroll to position [650, 0]
